Goal: Submit feedback/report problem: Leave review/rating

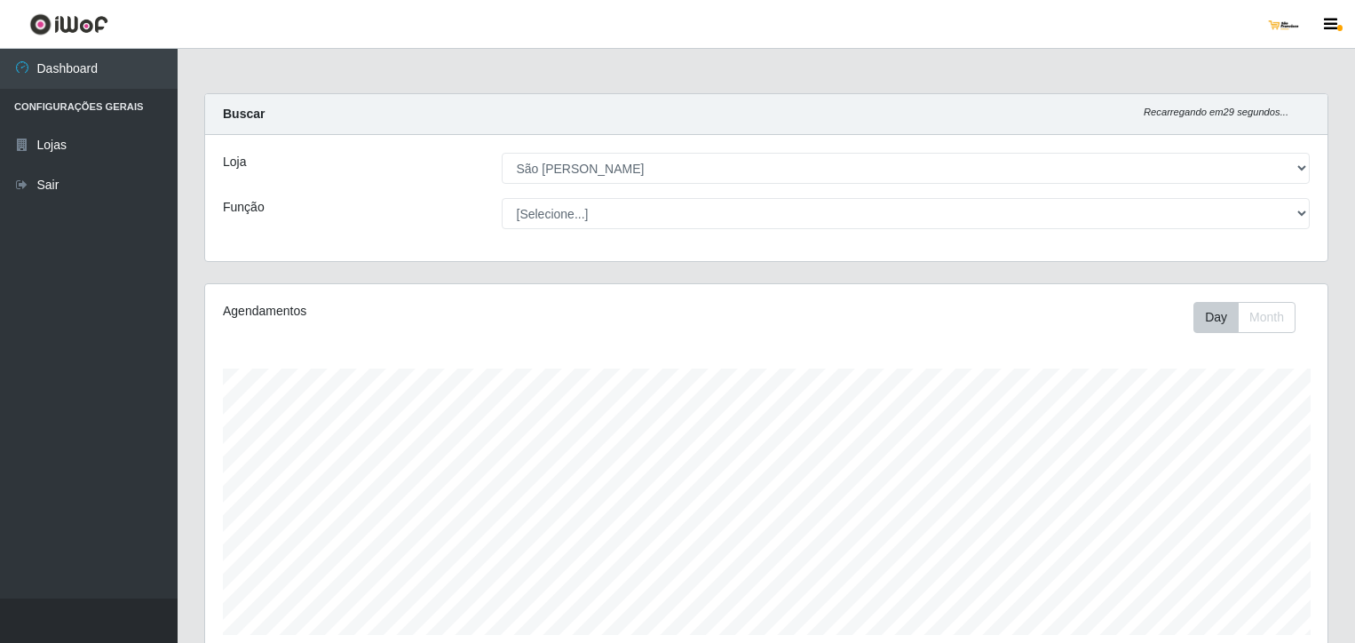
select select "168"
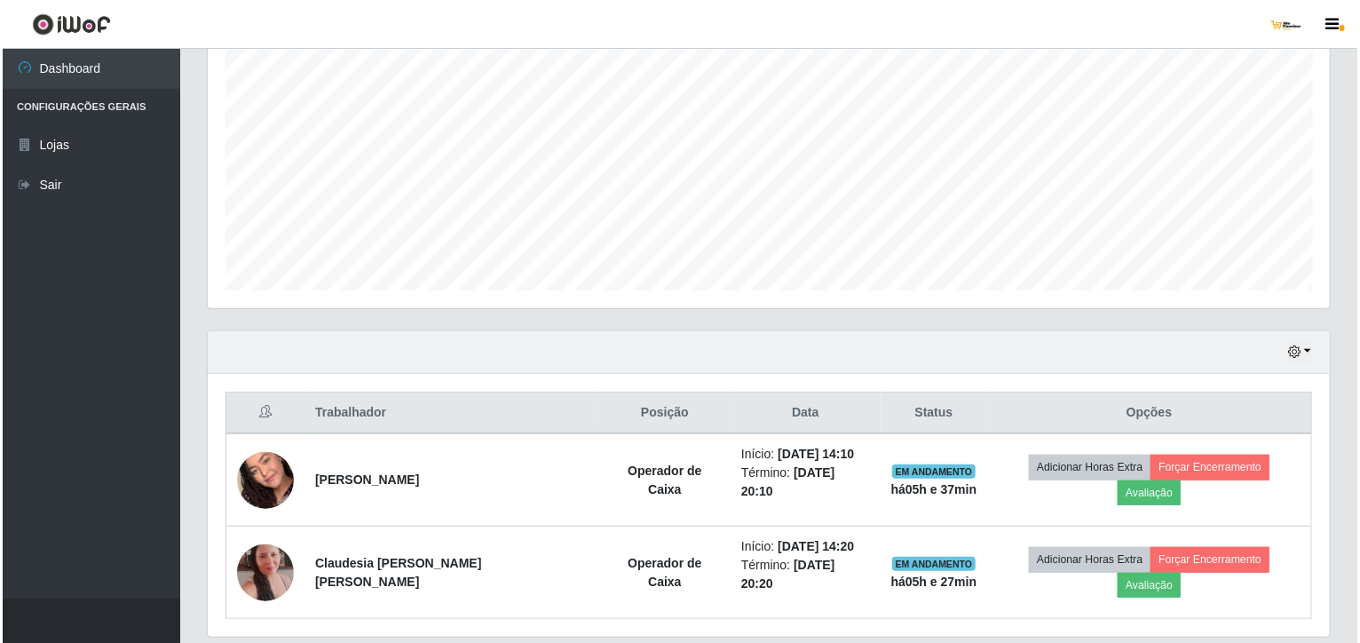
scroll to position [375, 0]
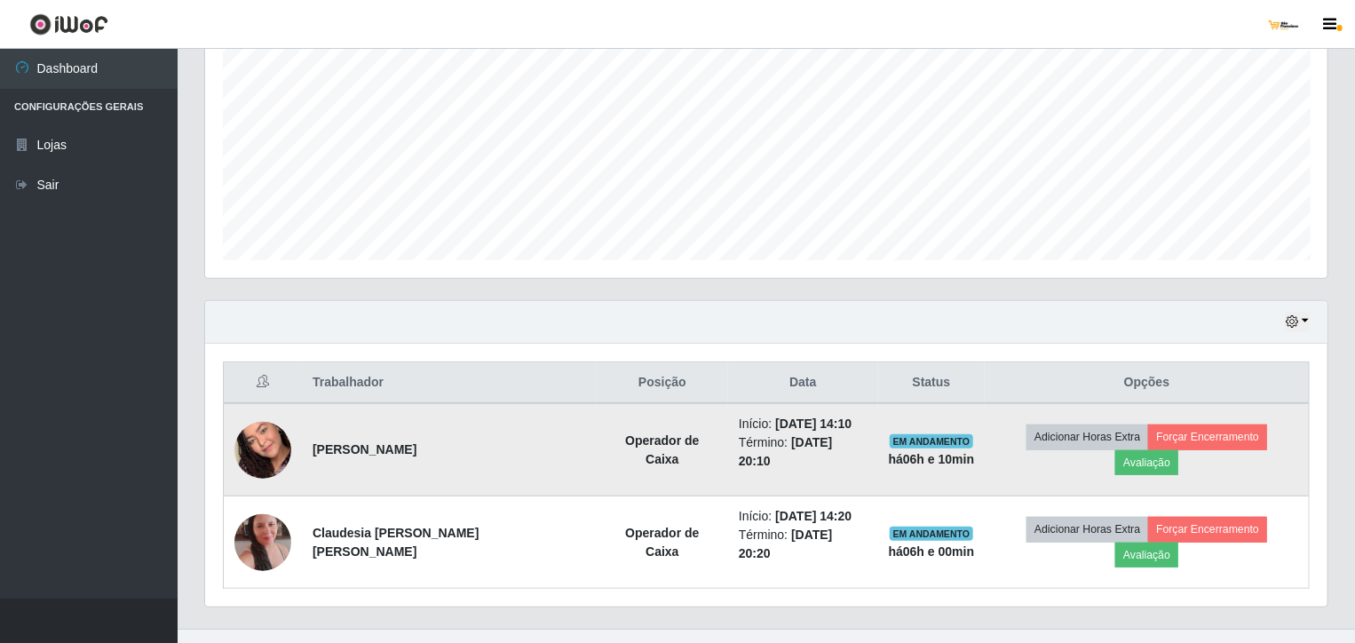
click at [1247, 425] on td "Adicionar Horas Extra Forçar Encerramento Avaliação" at bounding box center [1147, 449] width 324 height 93
click at [1178, 450] on button "Avaliação" at bounding box center [1146, 462] width 63 height 25
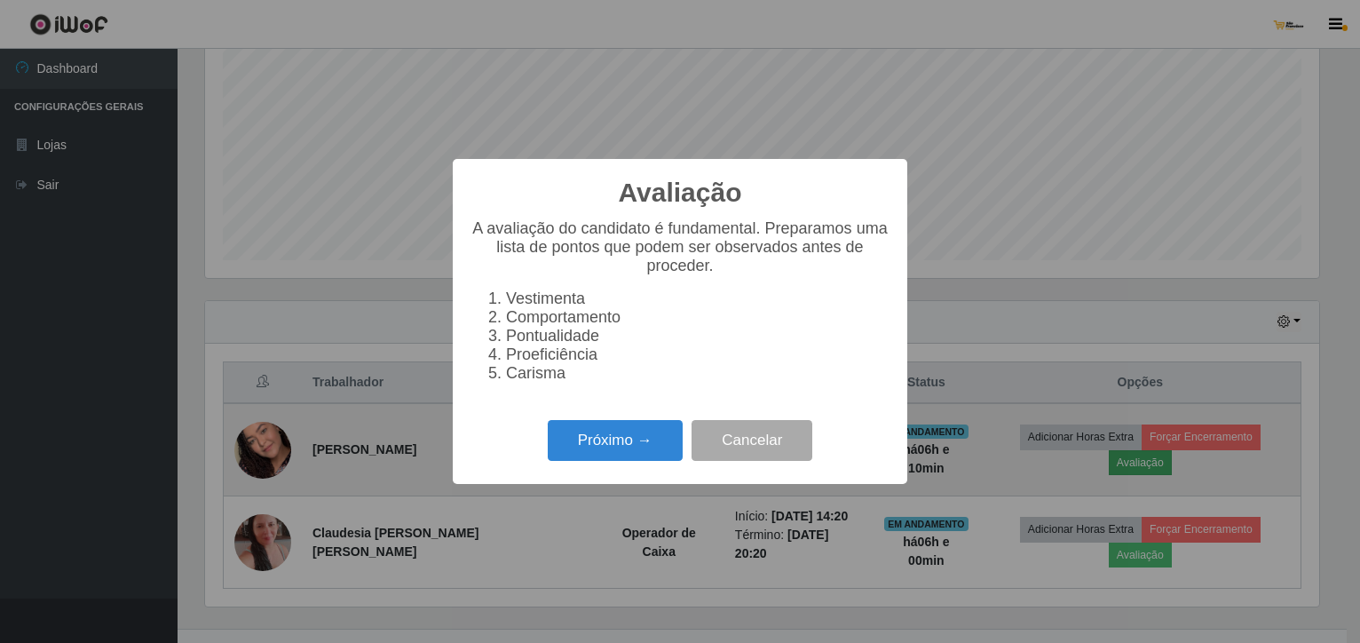
scroll to position [368, 1115]
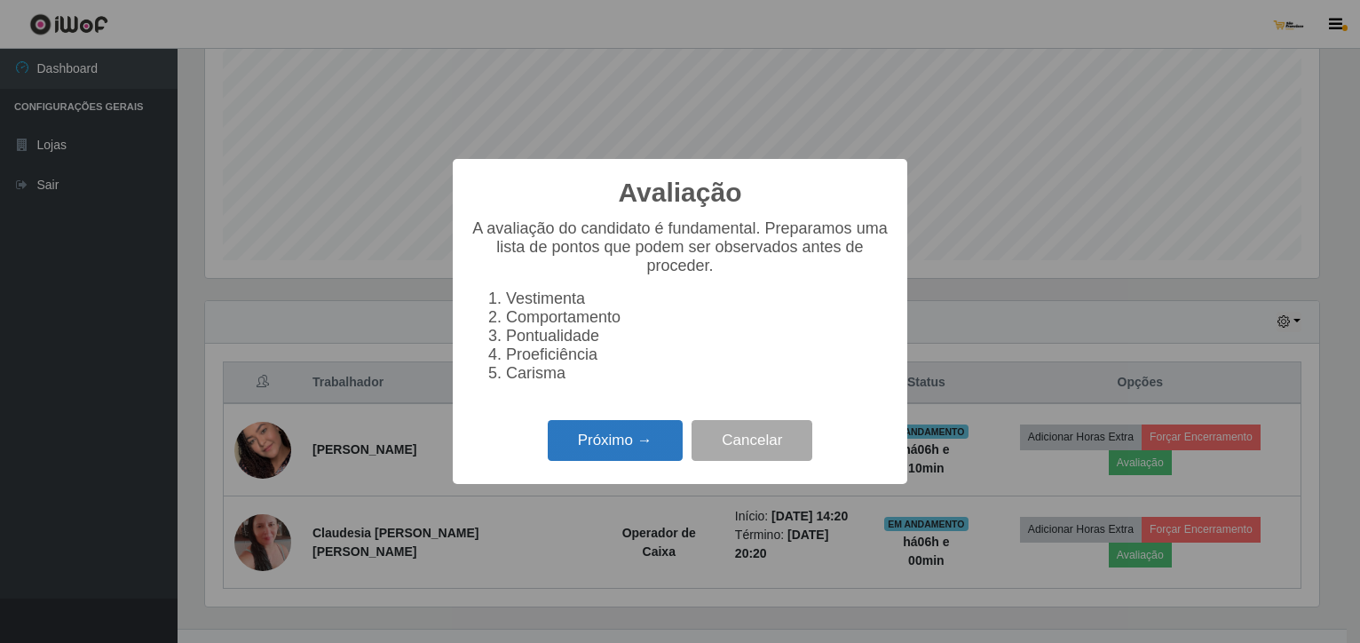
click at [672, 451] on button "Próximo →" at bounding box center [615, 441] width 135 height 42
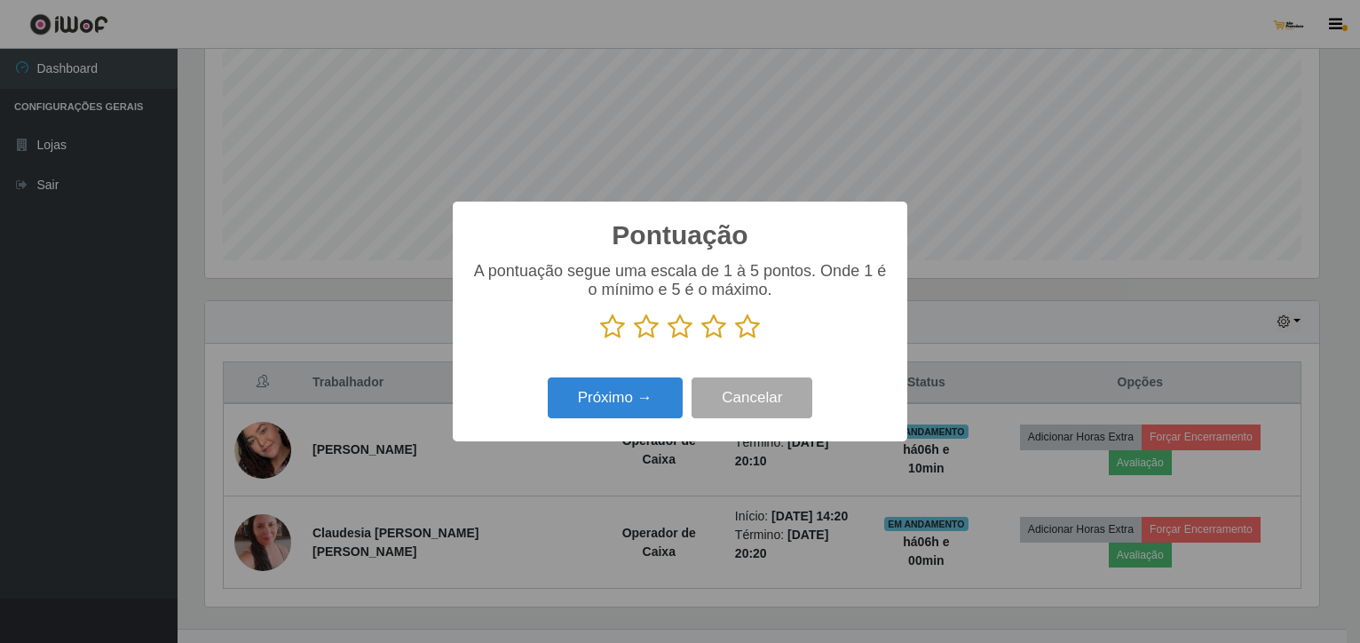
click at [752, 329] on icon at bounding box center [747, 326] width 25 height 27
click at [735, 340] on input "radio" at bounding box center [735, 340] width 0 height 0
click at [658, 408] on button "Próximo →" at bounding box center [615, 398] width 135 height 42
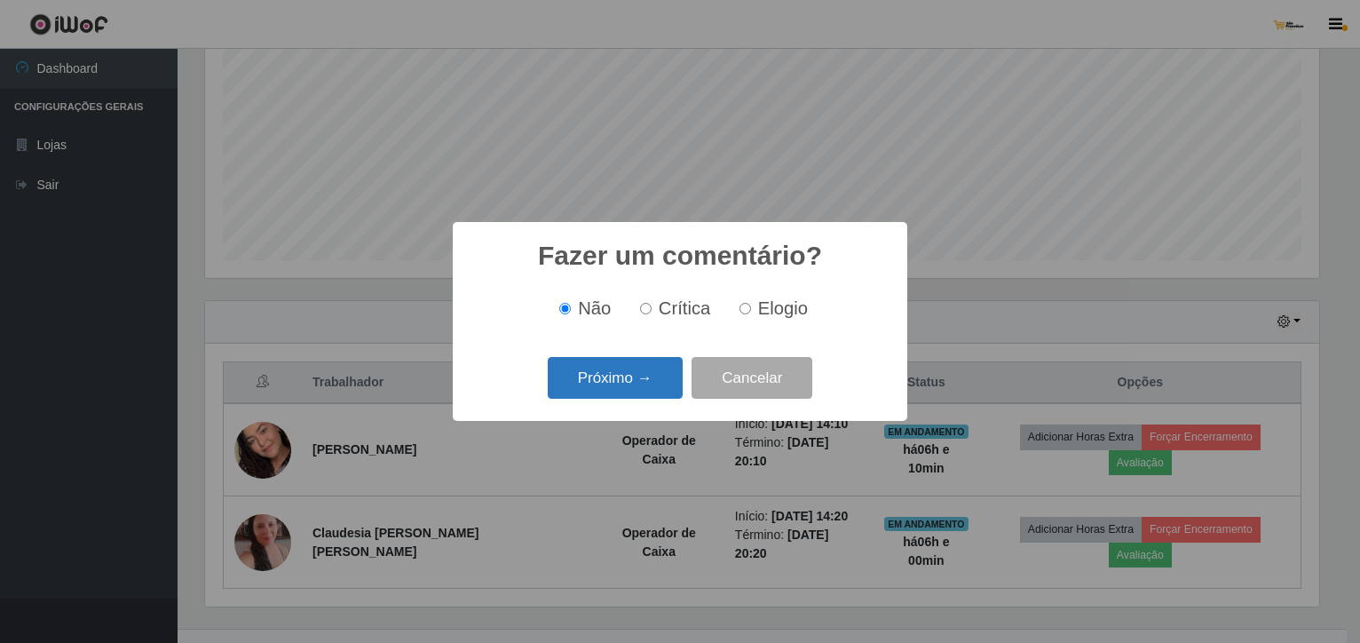
click at [656, 383] on button "Próximo →" at bounding box center [615, 378] width 135 height 42
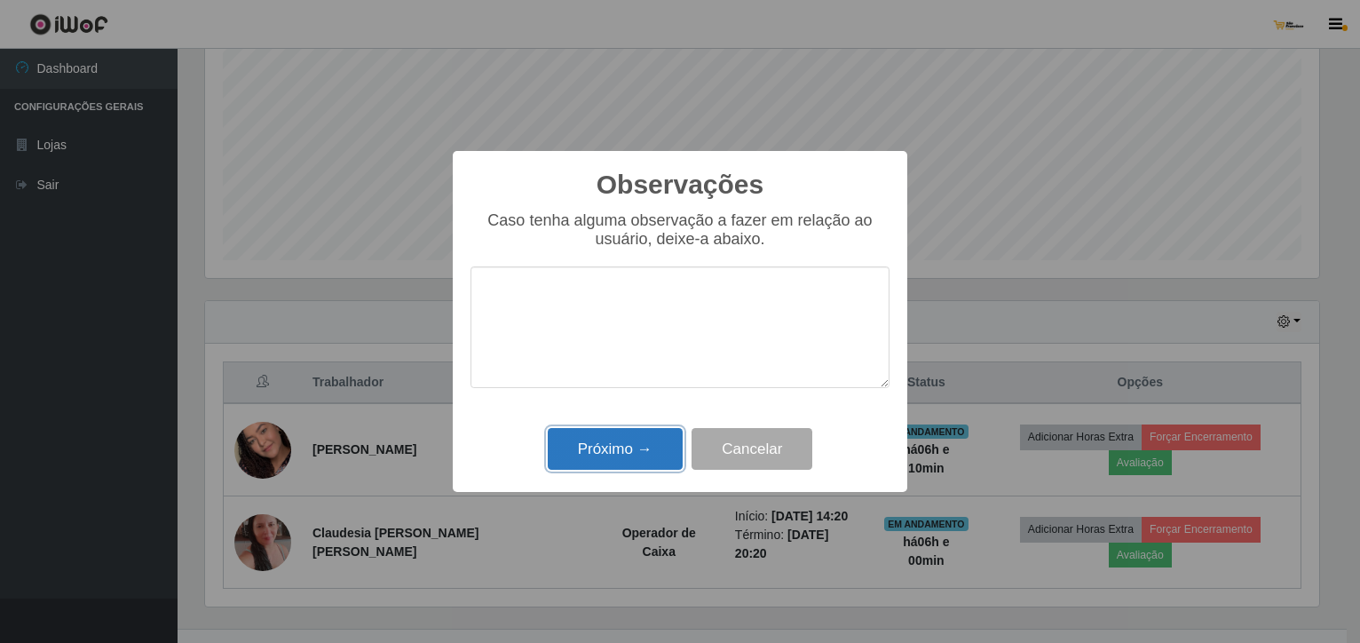
click at [626, 454] on button "Próximo →" at bounding box center [615, 449] width 135 height 42
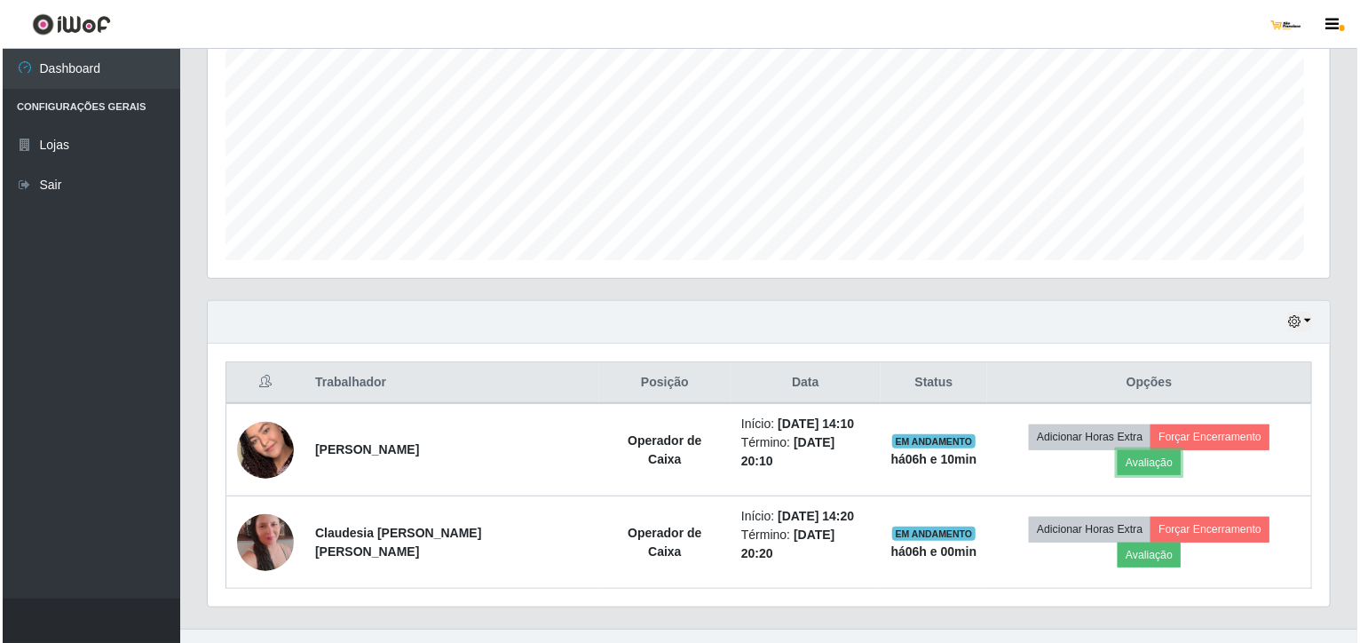
scroll to position [368, 1122]
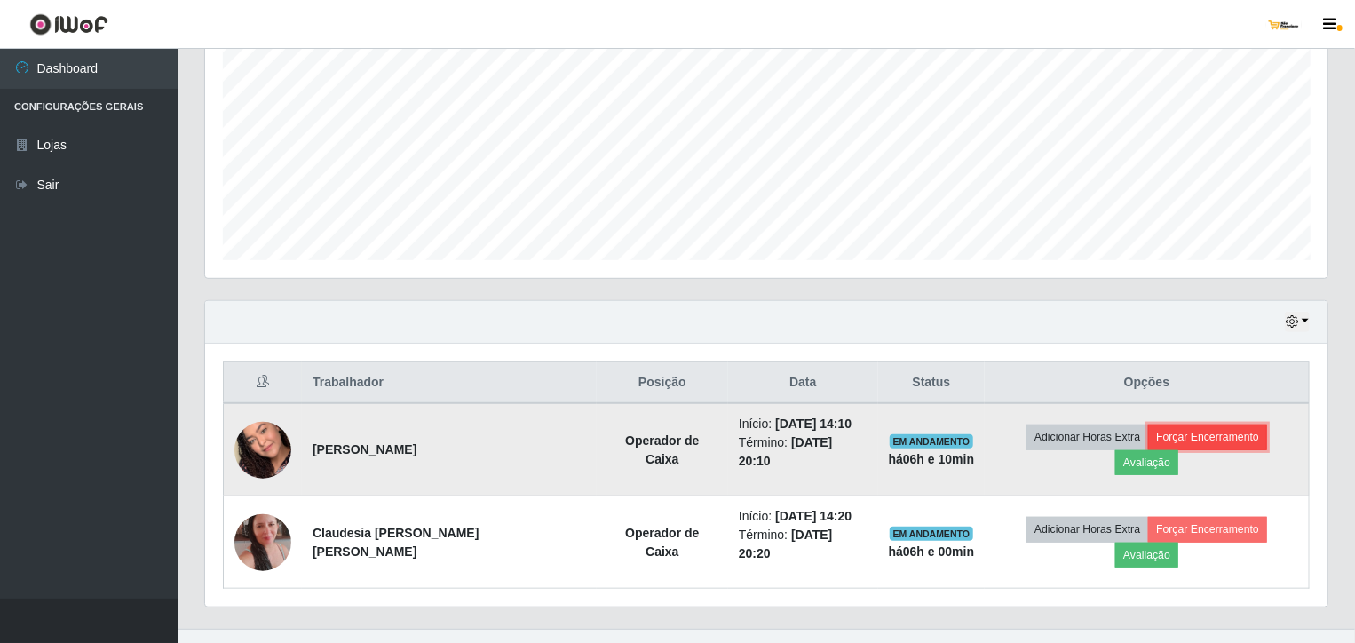
click at [1166, 431] on button "Forçar Encerramento" at bounding box center [1207, 436] width 119 height 25
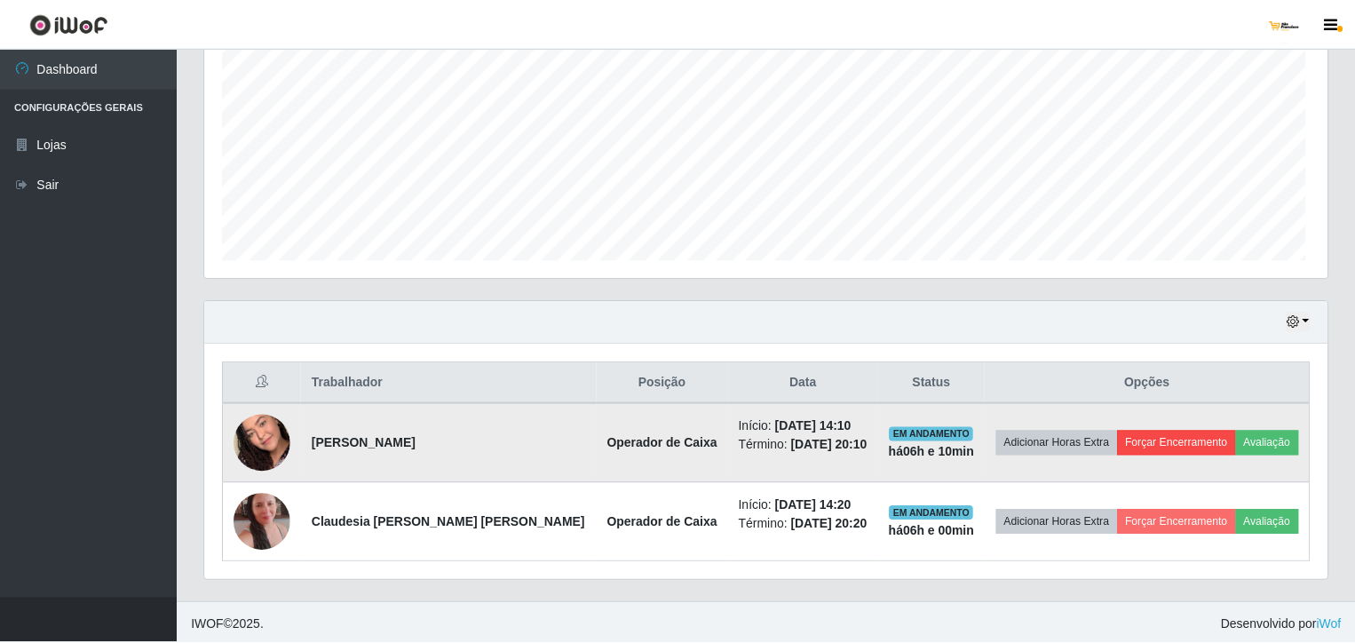
scroll to position [368, 1115]
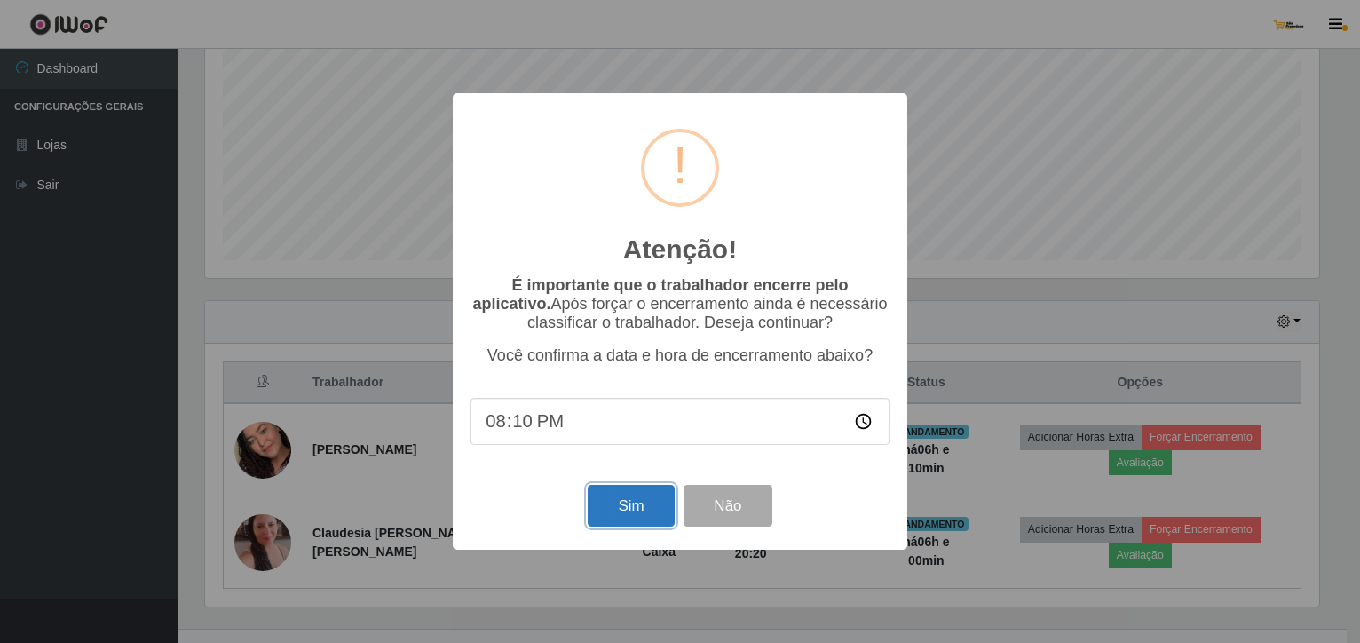
click at [651, 500] on button "Sim" at bounding box center [631, 506] width 86 height 42
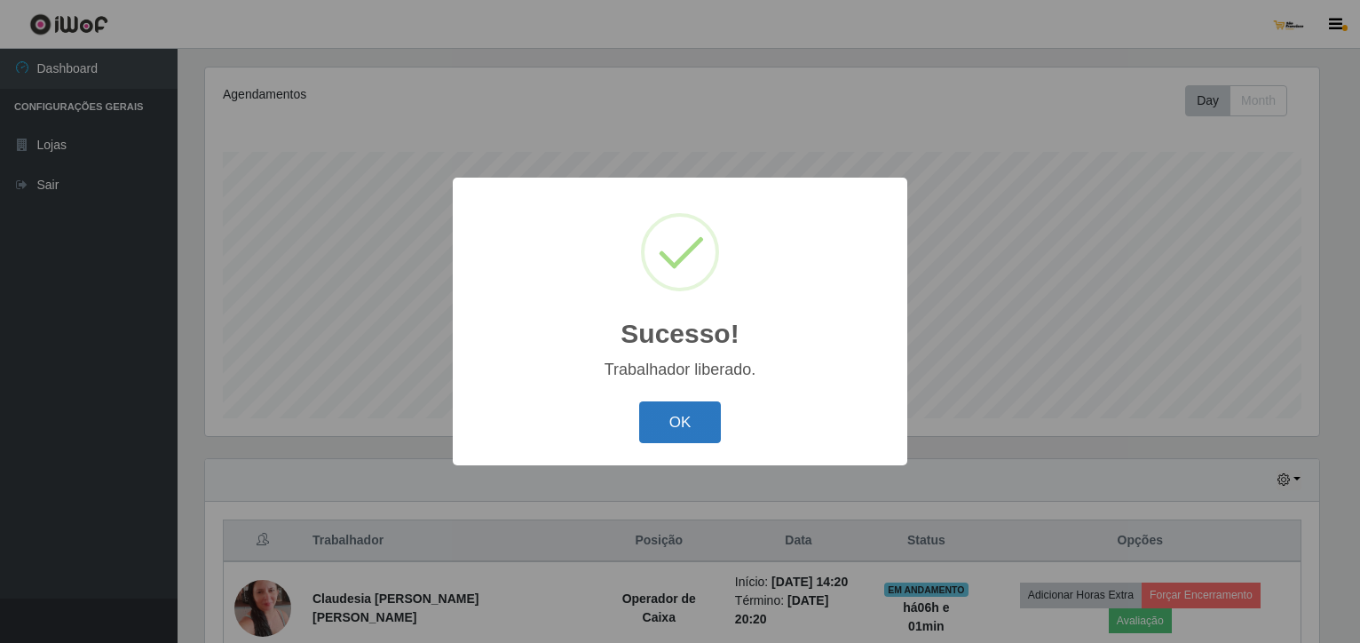
drag, startPoint x: 700, startPoint y: 420, endPoint x: 707, endPoint y: 431, distance: 13.1
click at [700, 421] on button "OK" at bounding box center [680, 422] width 83 height 42
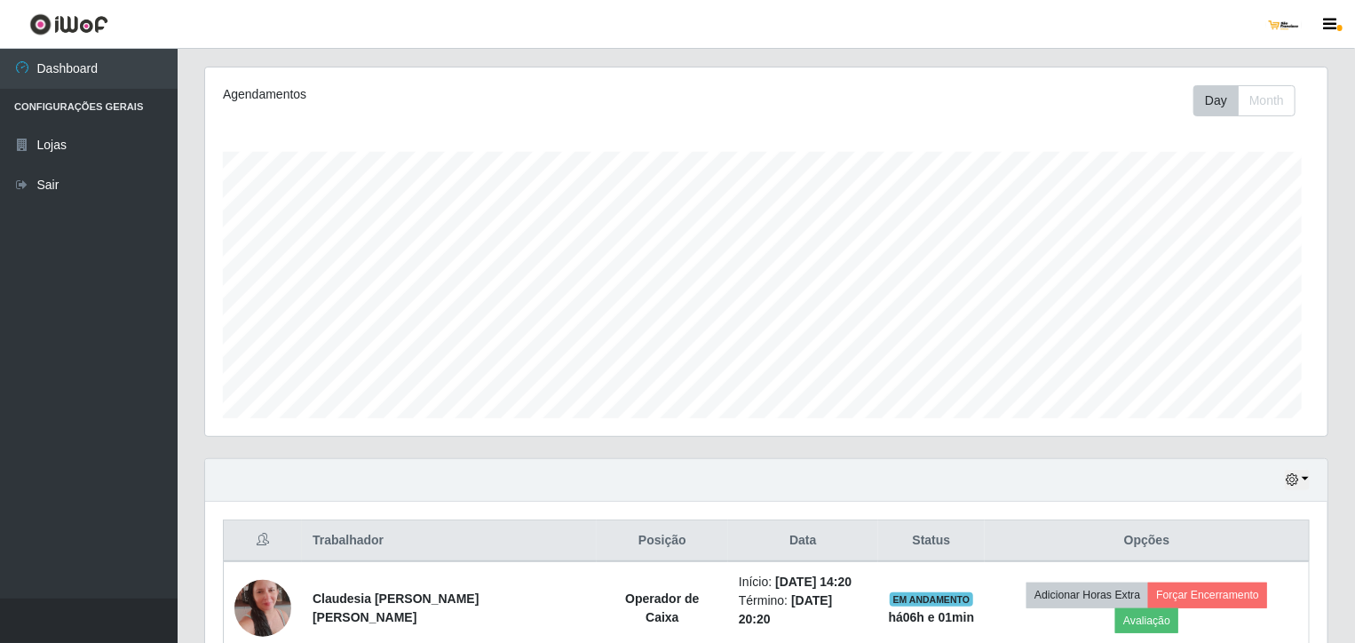
scroll to position [368, 1122]
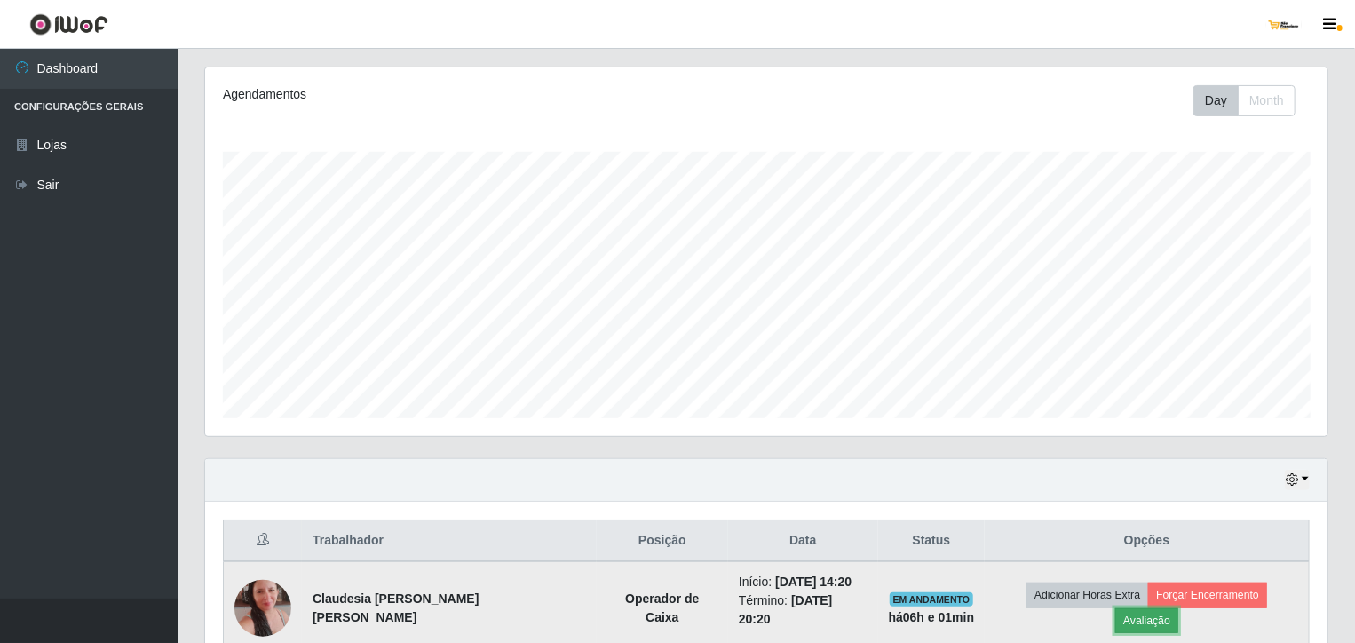
click at [1178, 608] on button "Avaliação" at bounding box center [1146, 620] width 63 height 25
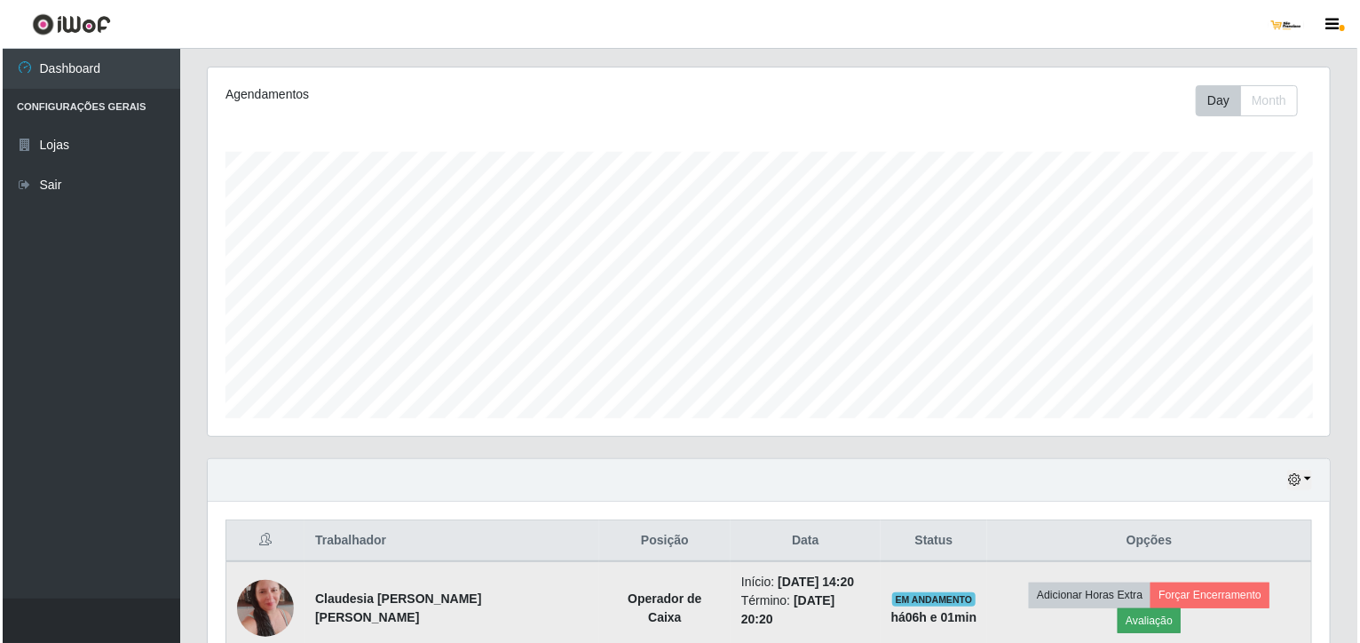
scroll to position [368, 1115]
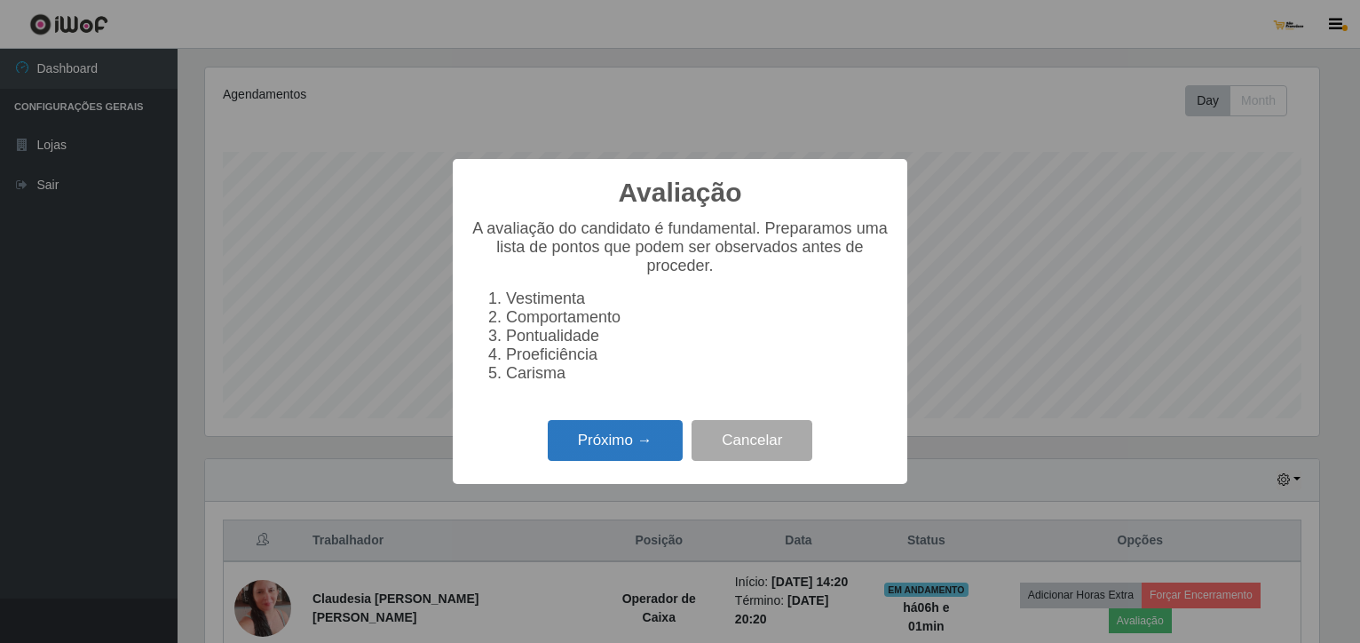
click at [619, 450] on button "Próximo →" at bounding box center [615, 441] width 135 height 42
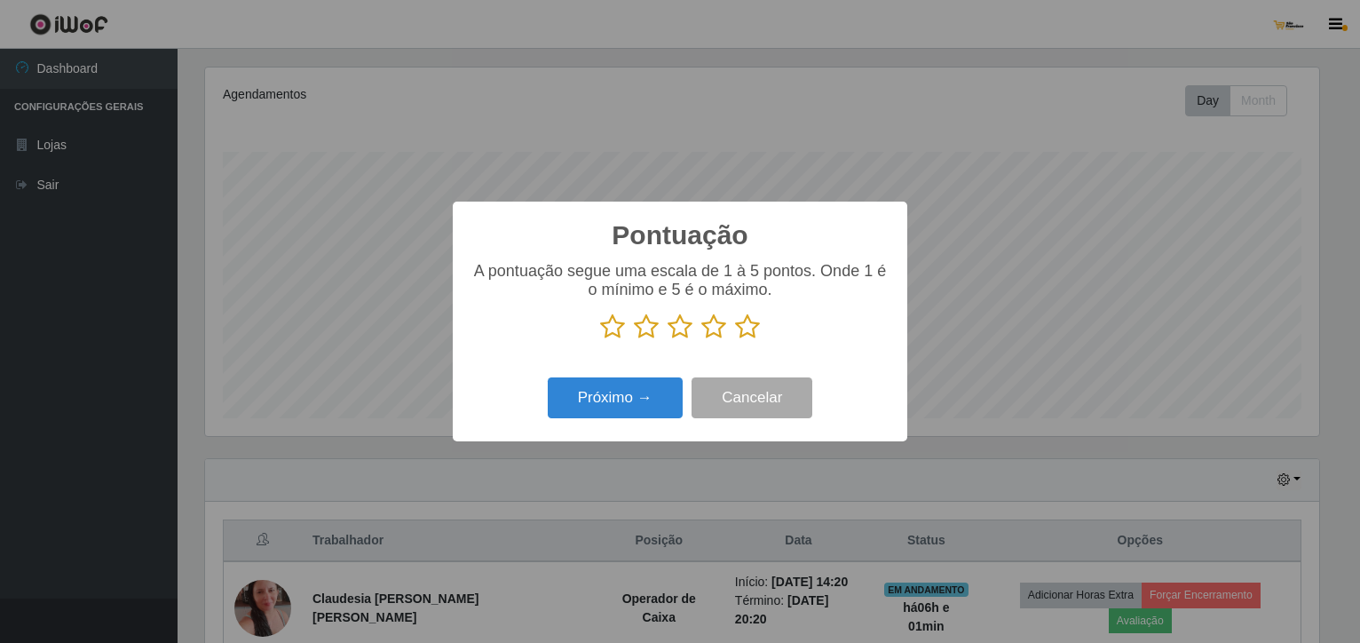
click at [742, 333] on icon at bounding box center [747, 326] width 25 height 27
click at [735, 340] on input "radio" at bounding box center [735, 340] width 0 height 0
click at [648, 404] on button "Próximo →" at bounding box center [615, 398] width 135 height 42
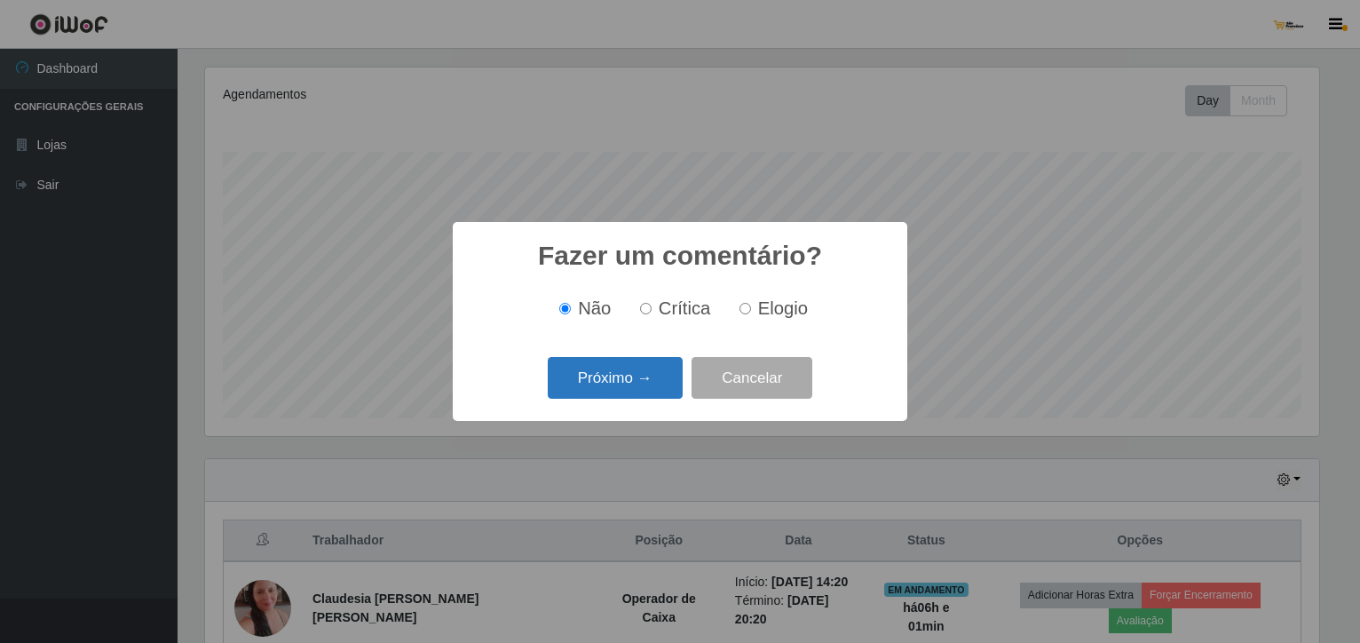
click at [639, 385] on button "Próximo →" at bounding box center [615, 378] width 135 height 42
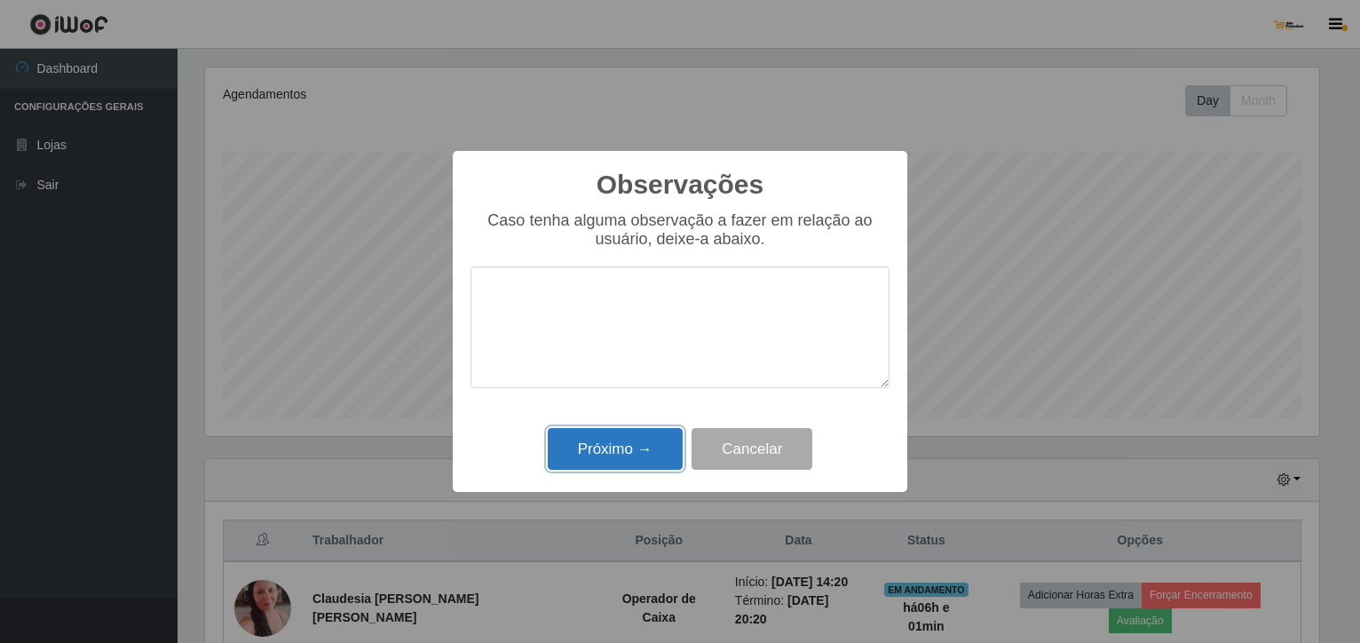
click at [642, 443] on button "Próximo →" at bounding box center [615, 449] width 135 height 42
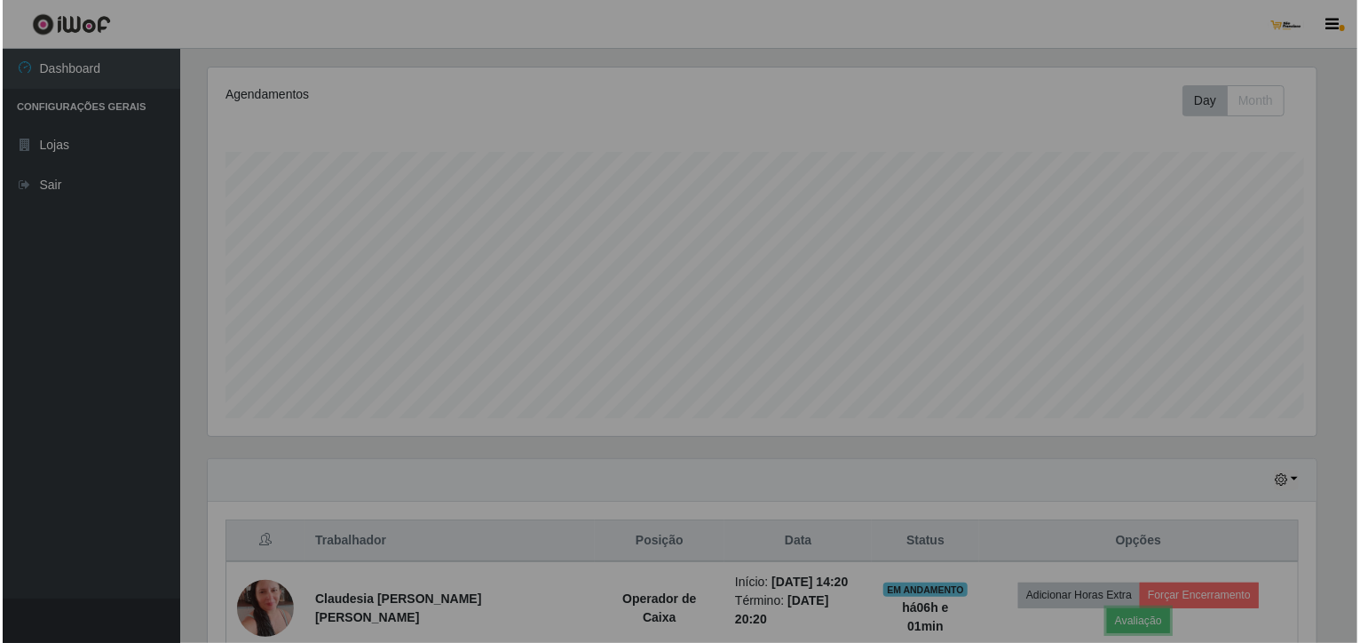
scroll to position [368, 1122]
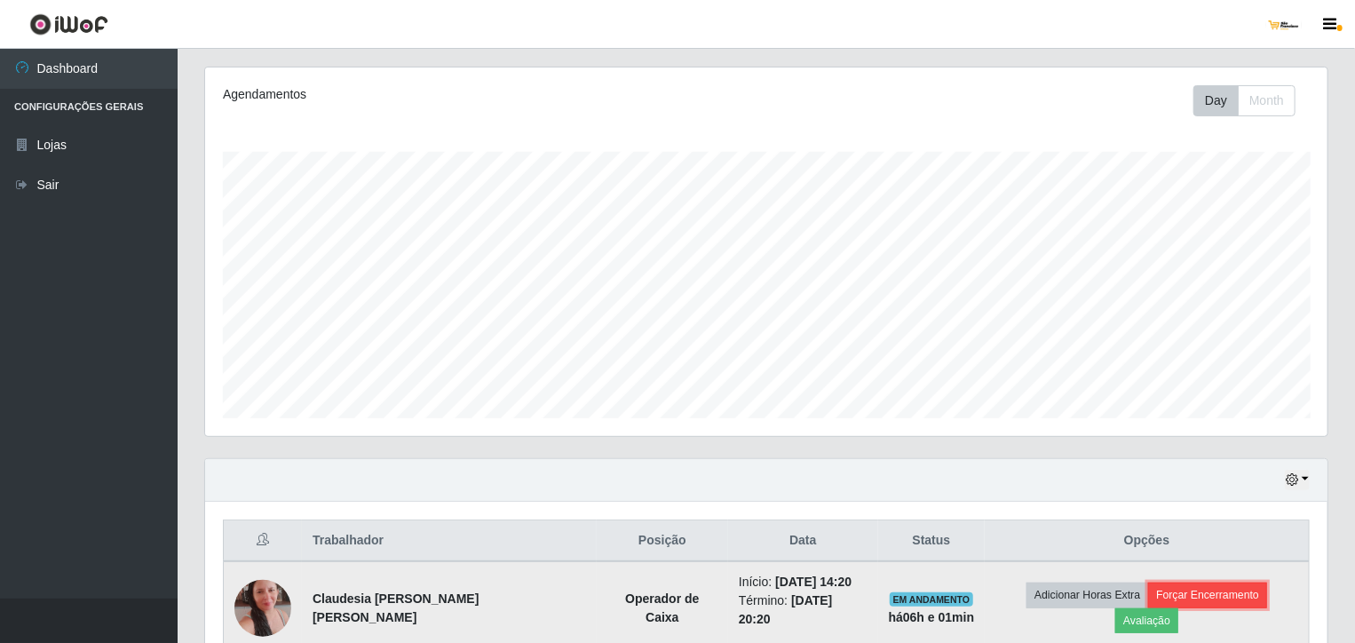
click at [1148, 598] on button "Forçar Encerramento" at bounding box center [1207, 594] width 119 height 25
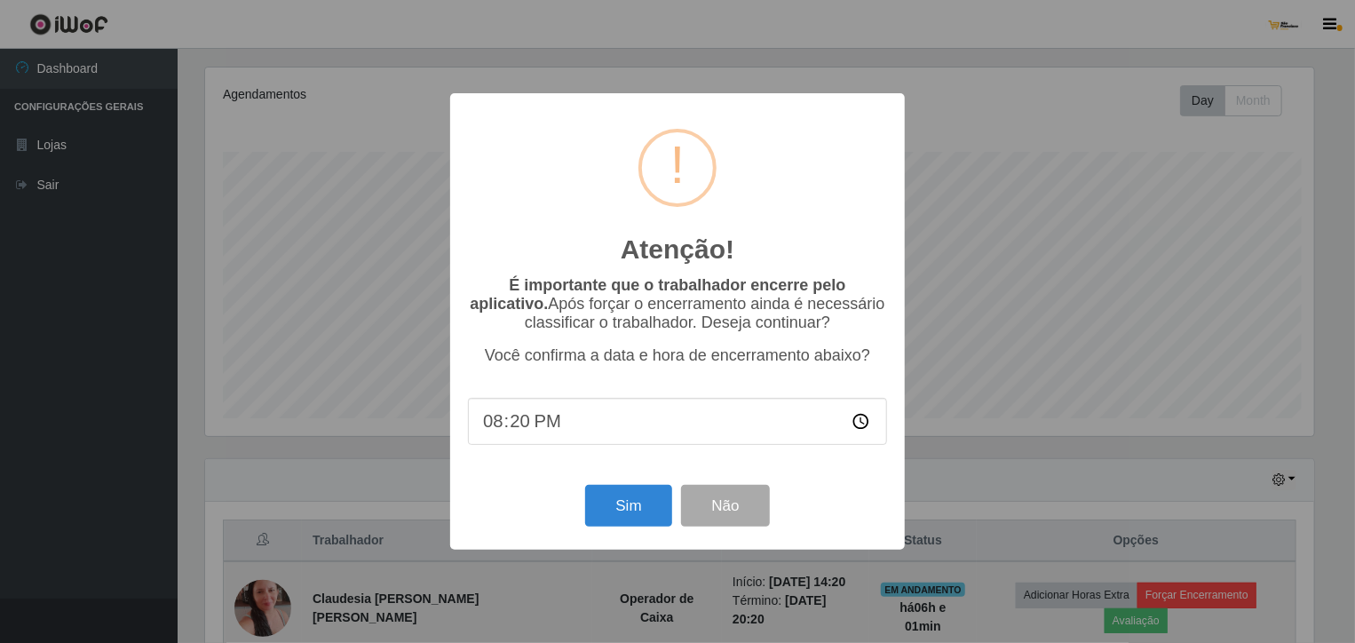
scroll to position [368, 1115]
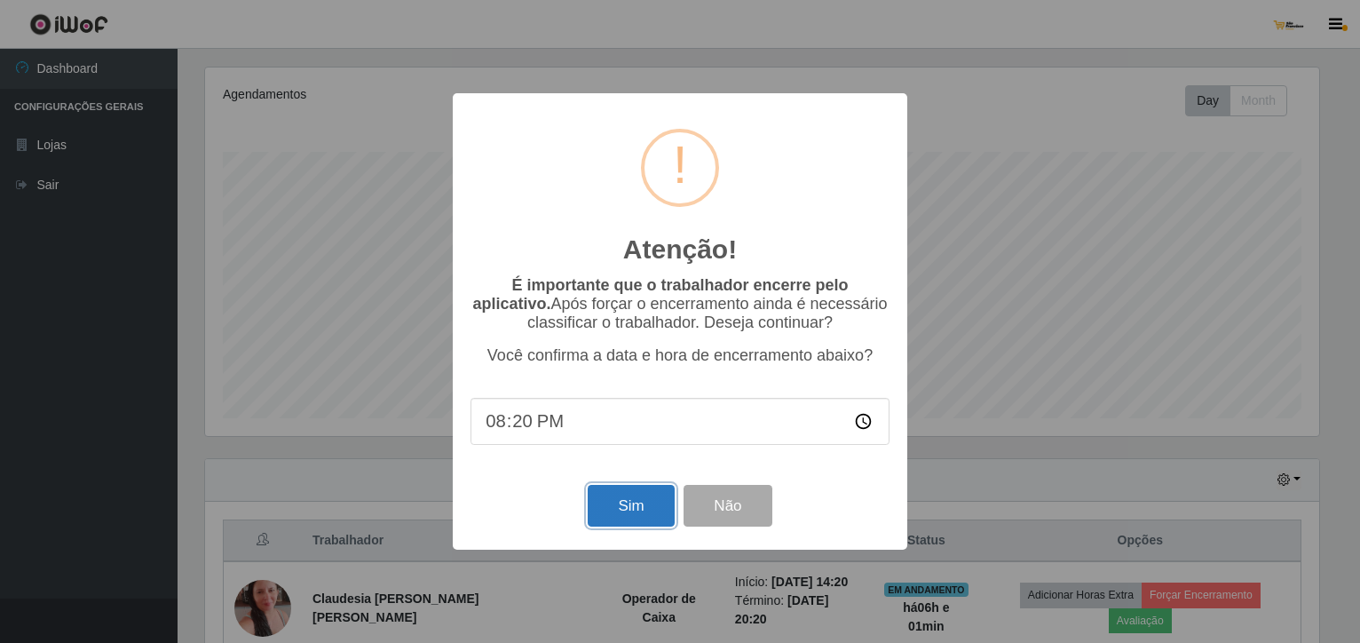
click at [613, 502] on button "Sim" at bounding box center [631, 506] width 86 height 42
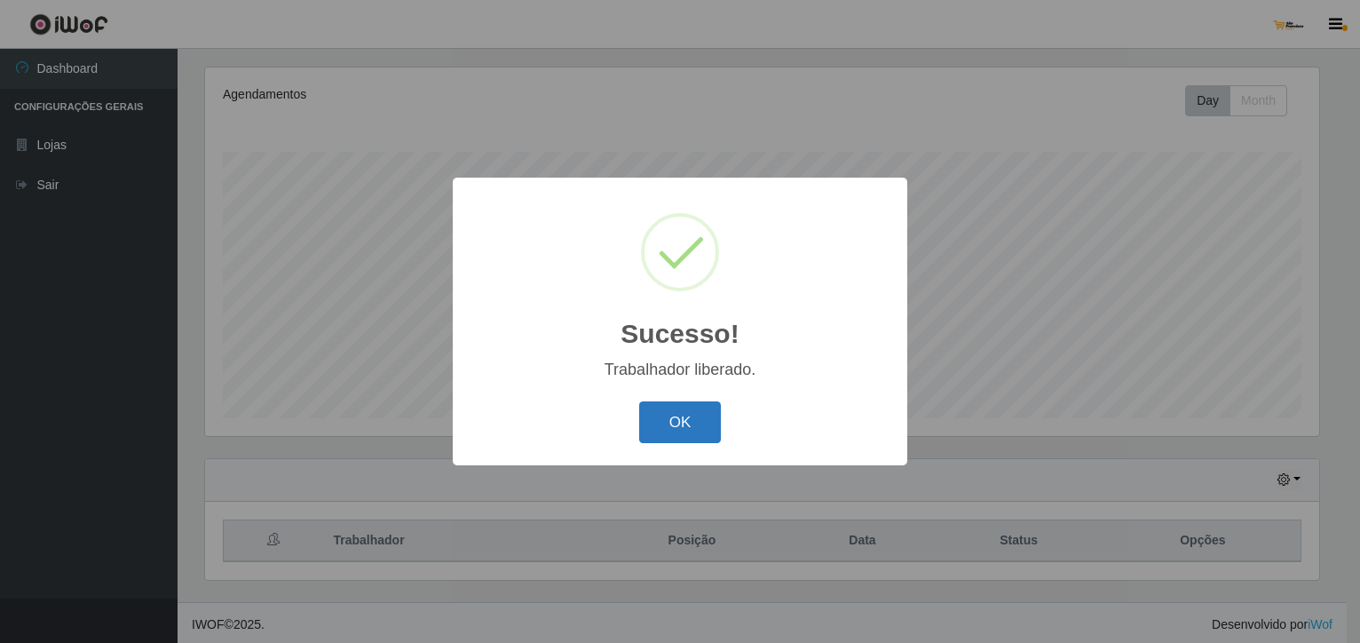
click at [707, 428] on button "OK" at bounding box center [680, 422] width 83 height 42
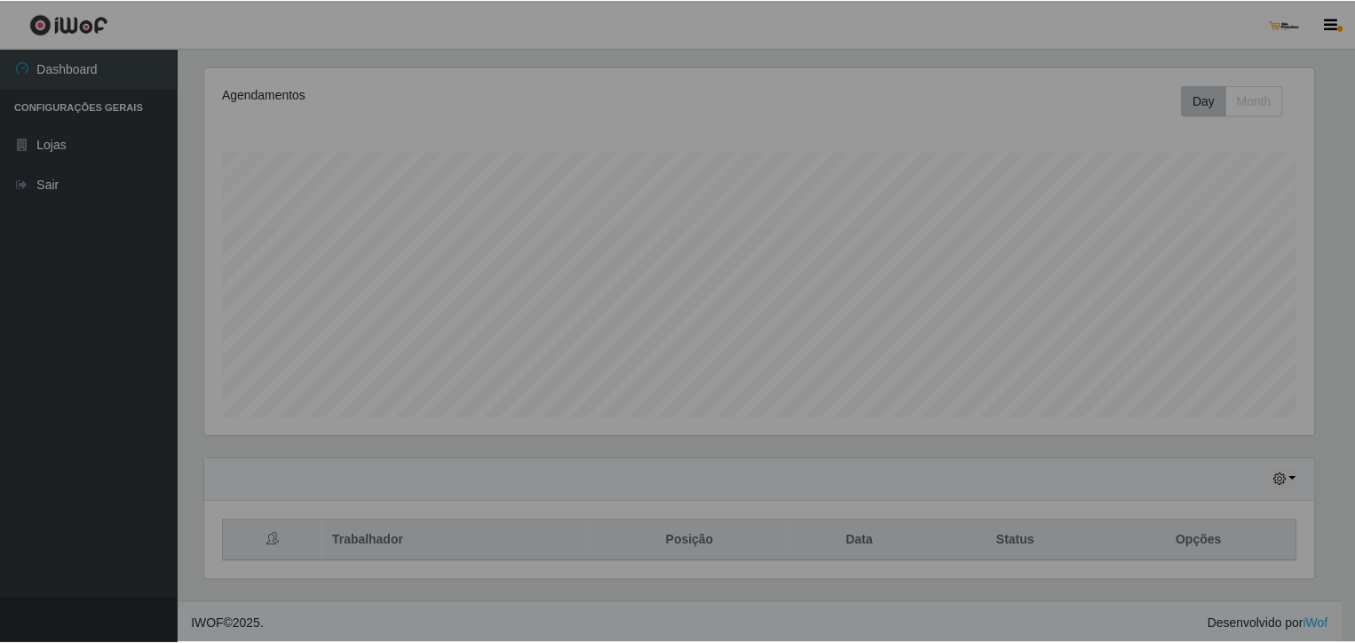
scroll to position [368, 1122]
